Goal: Use online tool/utility: Utilize a website feature to perform a specific function

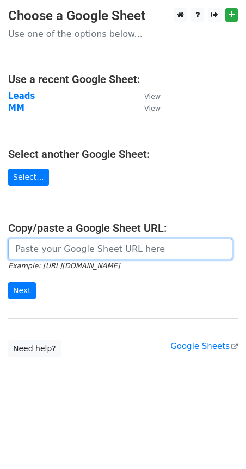
click at [49, 252] on input "url" at bounding box center [120, 249] width 224 height 21
paste input "[URL][DOMAIN_NAME]"
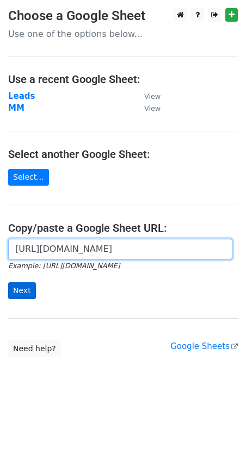
type input "[URL][DOMAIN_NAME]"
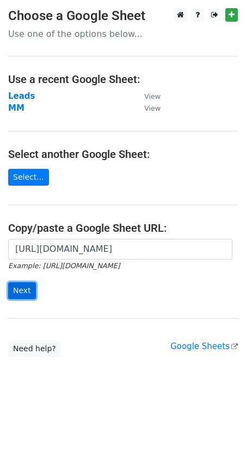
click at [15, 288] on input "Next" at bounding box center [22, 290] width 28 height 17
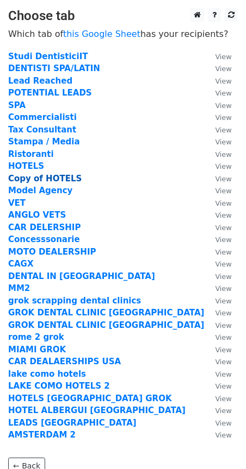
click at [47, 180] on strong "Copy of HOTELS" at bounding box center [44, 179] width 73 height 10
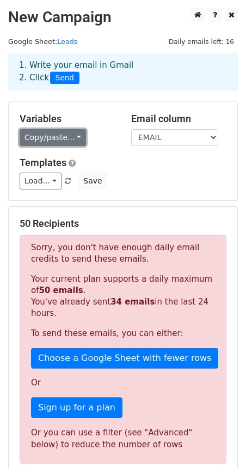
click at [59, 141] on link "Copy/paste..." at bounding box center [53, 137] width 66 height 17
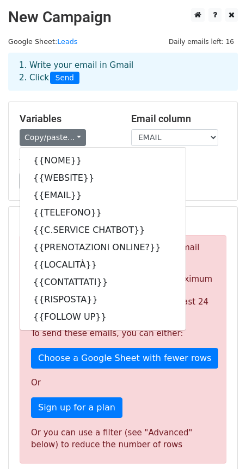
click at [110, 120] on h5 "Variables" at bounding box center [67, 119] width 95 height 12
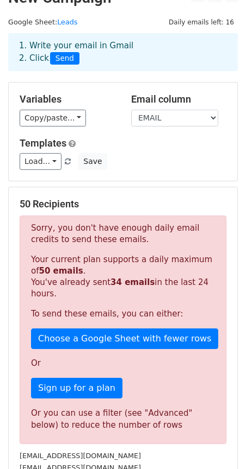
scroll to position [20, 0]
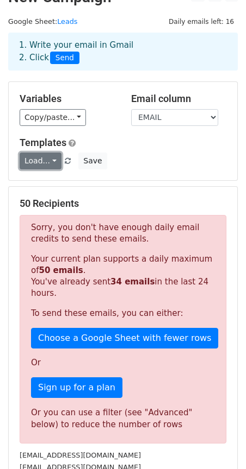
click at [50, 158] on link "Load..." at bounding box center [41, 161] width 42 height 17
click at [139, 145] on h5 "Templates" at bounding box center [123, 143] width 206 height 12
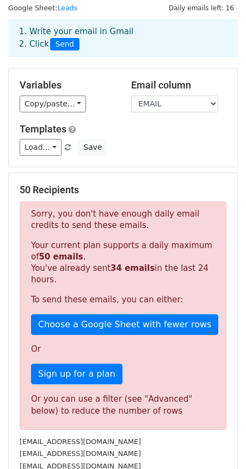
scroll to position [34, 0]
